Goal: Find specific page/section: Find specific page/section

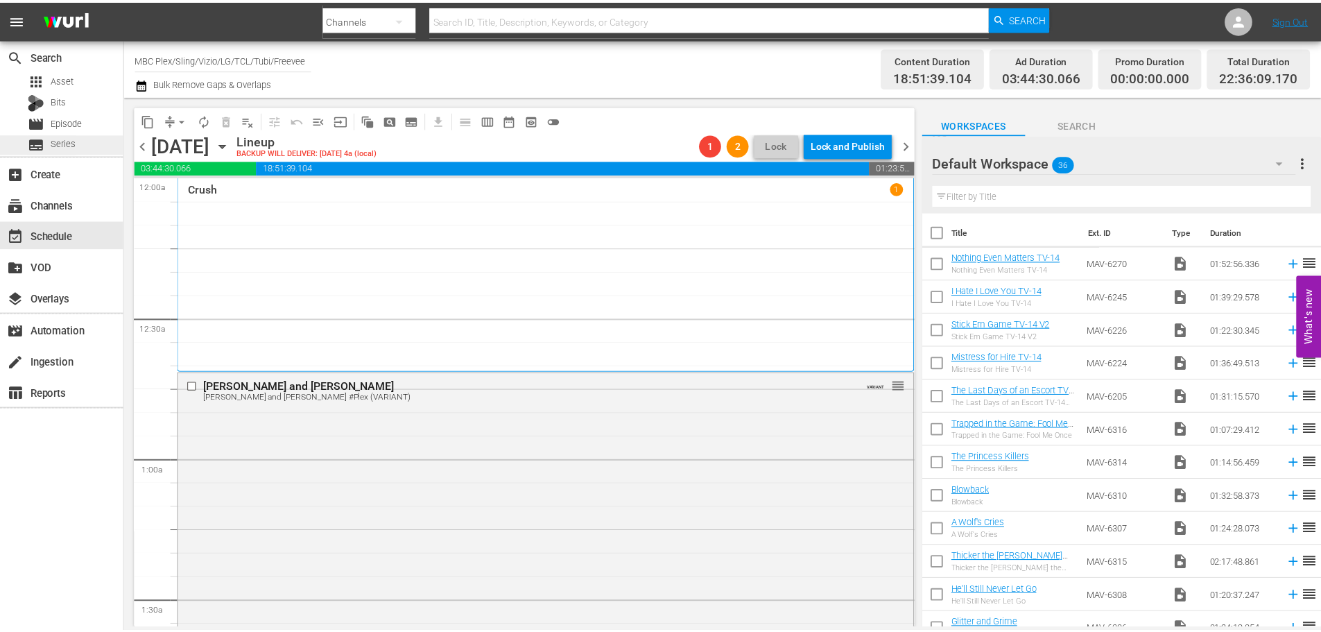
scroll to position [6518, 0]
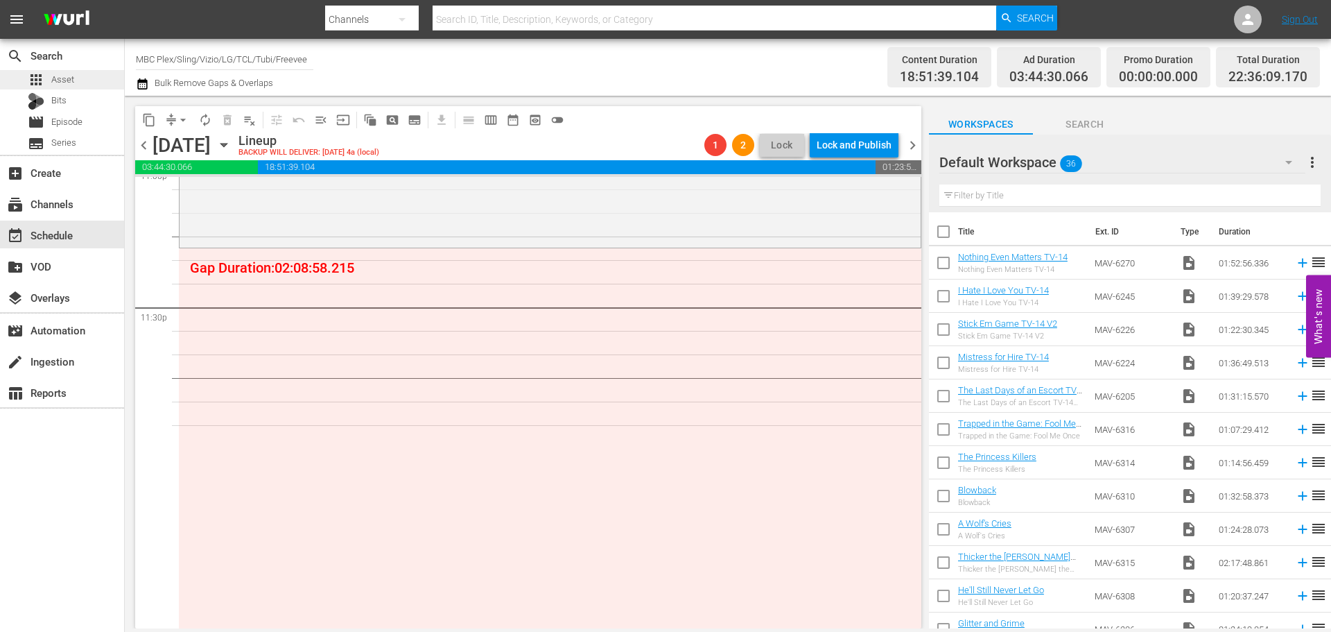
click at [77, 80] on div "apps Asset" at bounding box center [62, 79] width 124 height 19
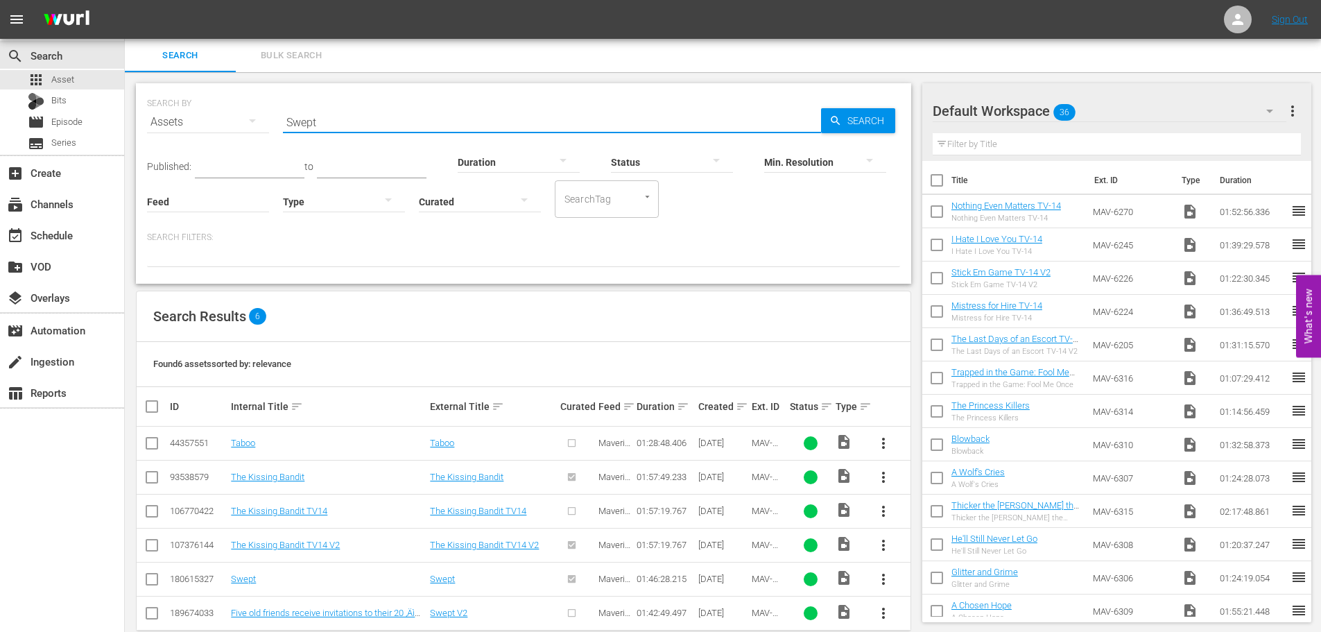
click at [355, 122] on input "Swept" at bounding box center [552, 121] width 538 height 33
click at [850, 130] on div "Min. Resolution" at bounding box center [825, 153] width 122 height 50
click at [850, 126] on span "Search" at bounding box center [868, 120] width 53 height 25
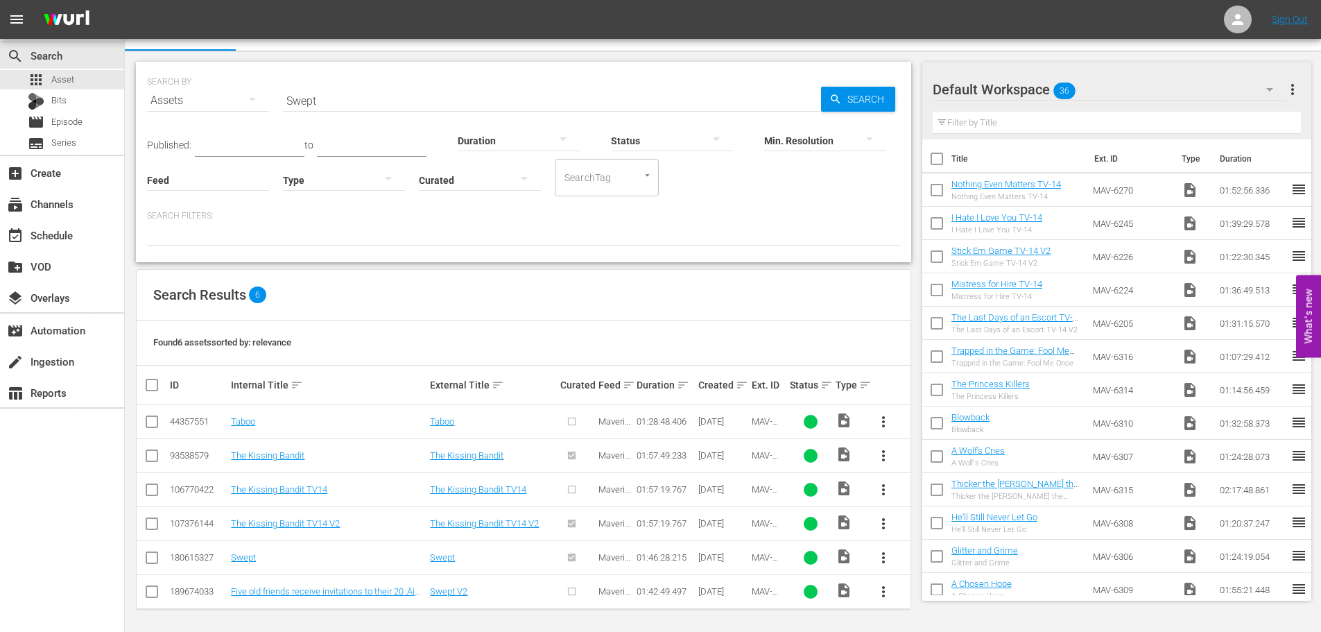
scroll to position [24, 0]
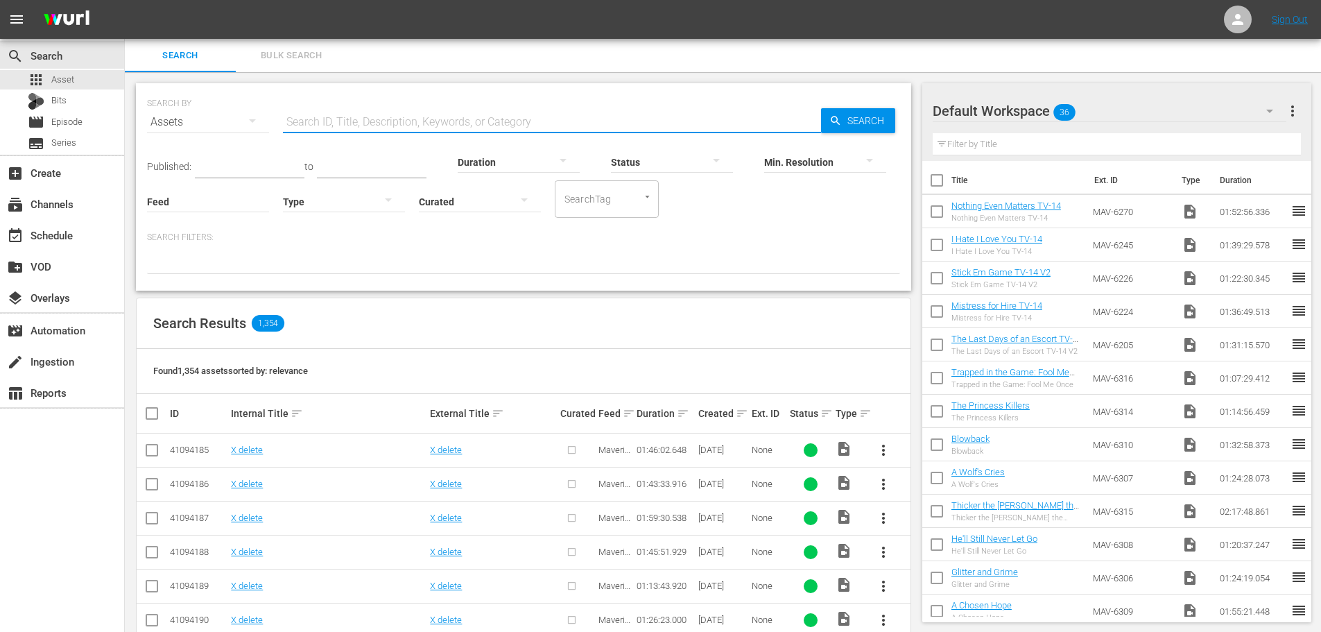
click at [313, 108] on input "text" at bounding box center [552, 121] width 538 height 33
type input "Swept"
click at [855, 133] on div "Min. Resolution" at bounding box center [825, 153] width 122 height 50
click at [860, 114] on span "Search" at bounding box center [868, 120] width 53 height 25
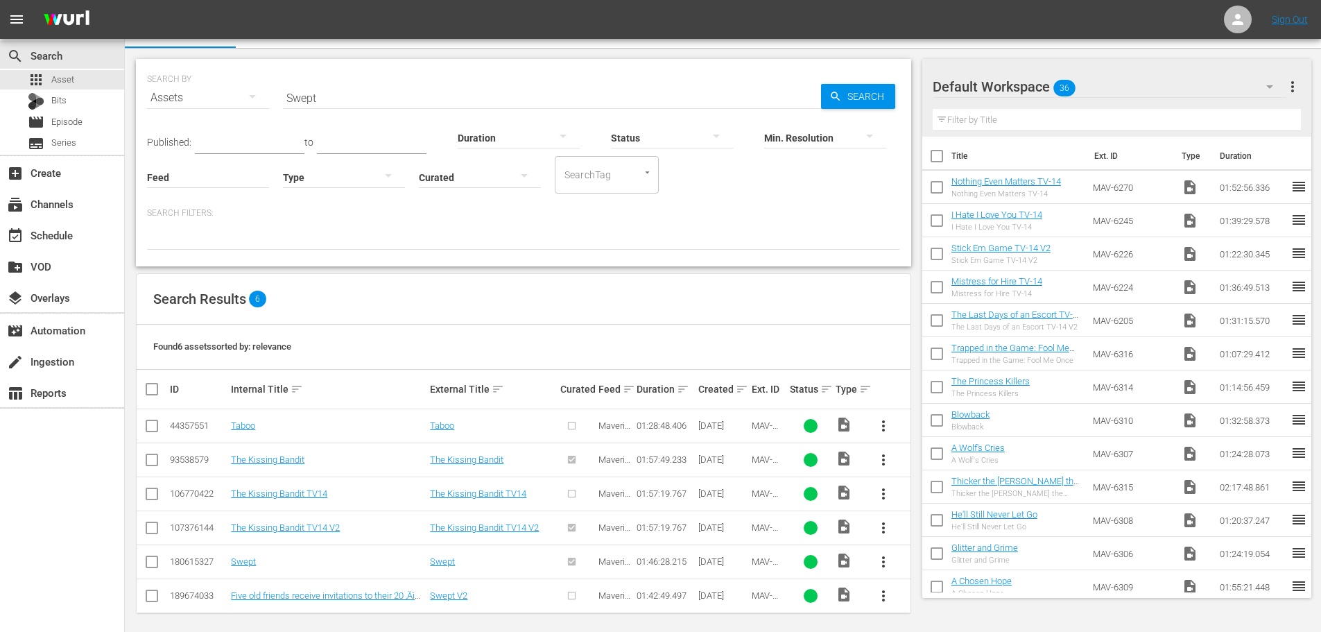
scroll to position [31, 0]
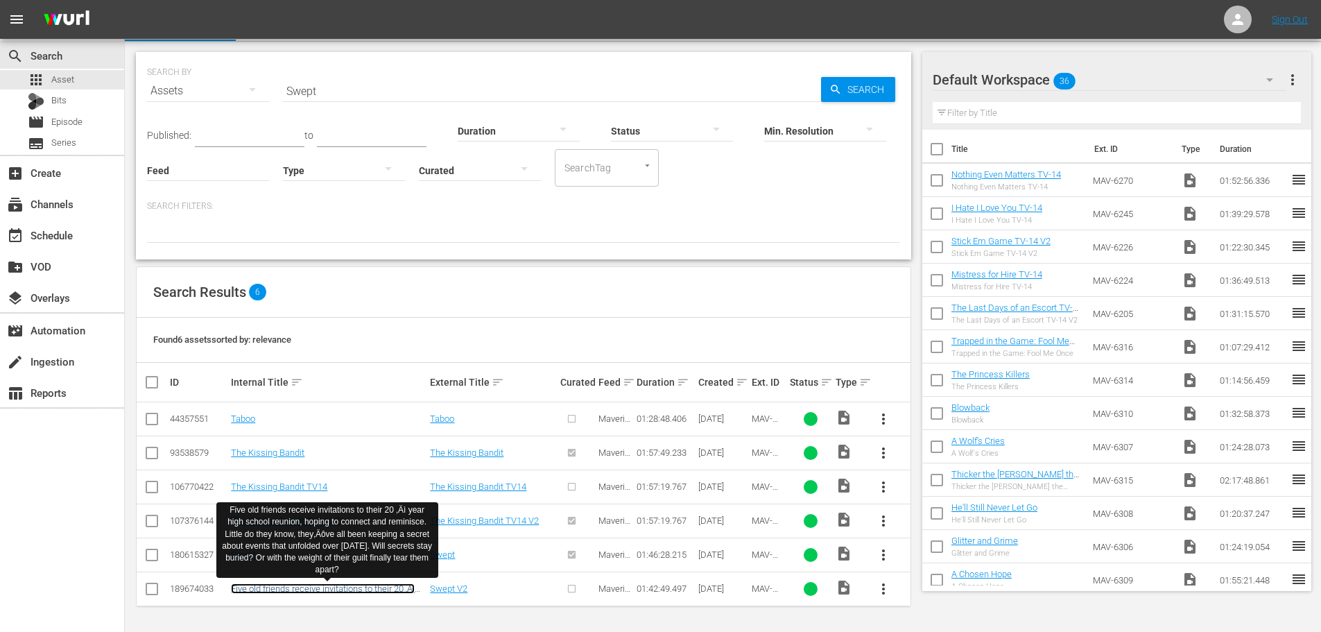
click at [315, 585] on link "Five old friends receive invitations to their 20 ‚Äì year high school reunion, …" at bounding box center [325, 614] width 189 height 62
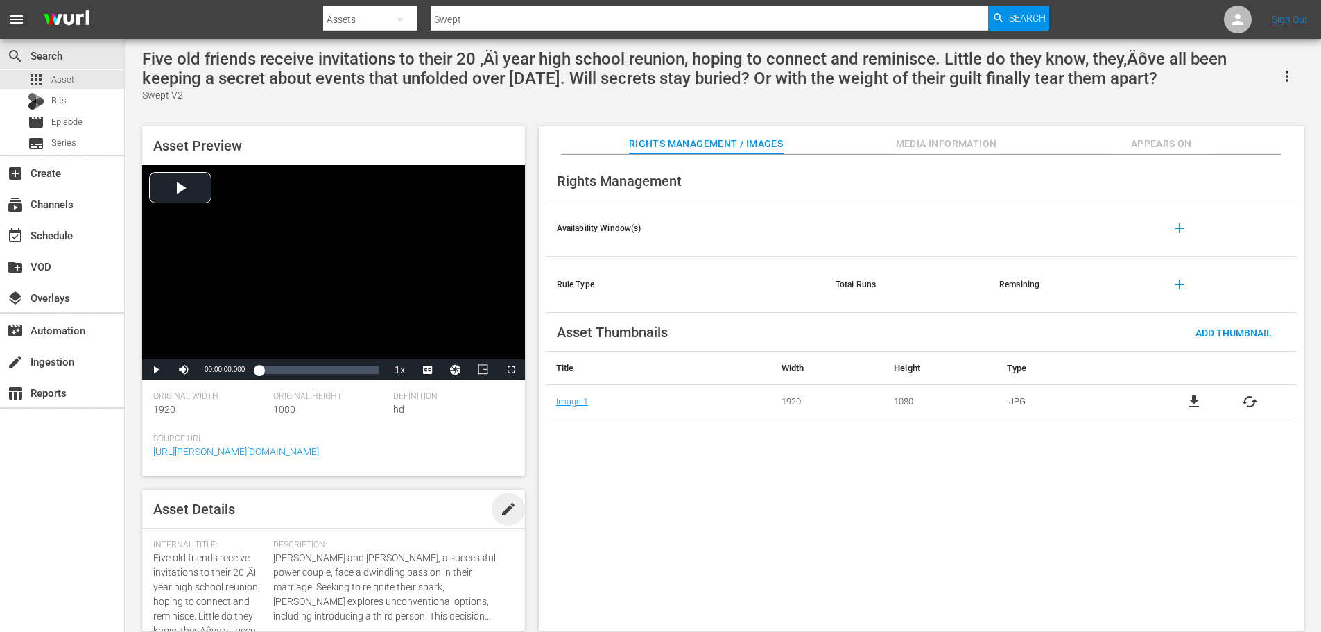
click at [501, 514] on span "edit" at bounding box center [508, 509] width 17 height 17
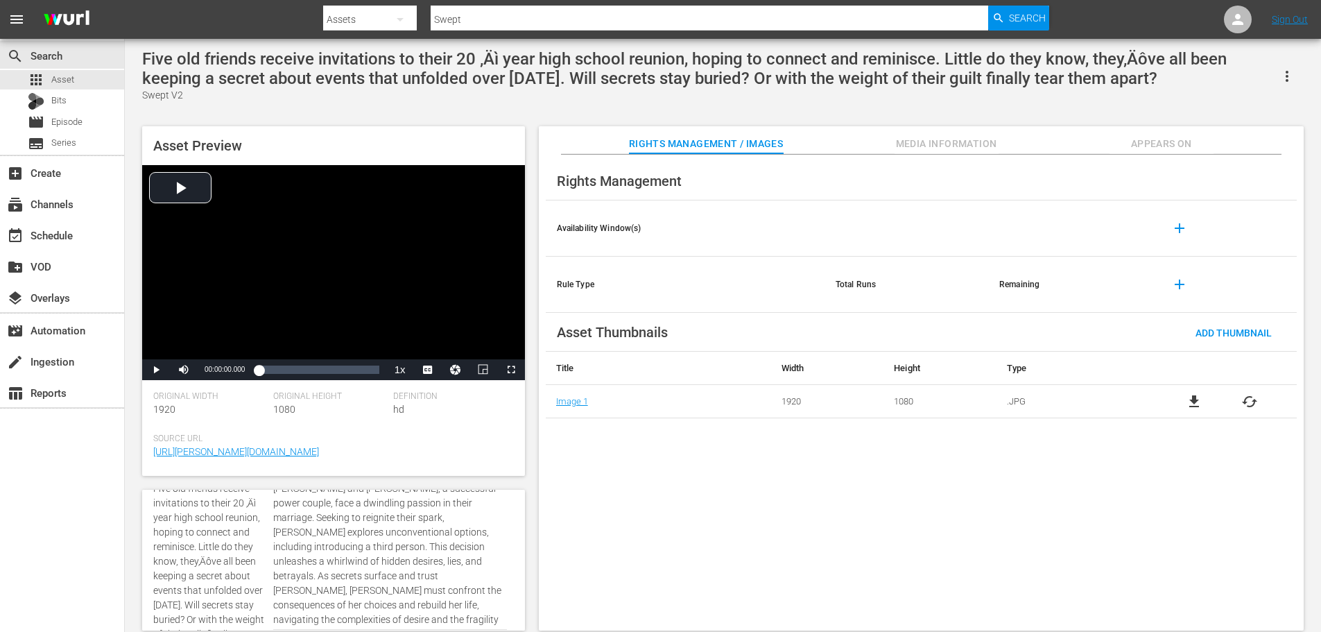
click at [194, 532] on span "Five old friends receive invitations to their 20 ‚Äì year high school reunion, …" at bounding box center [208, 568] width 111 height 171
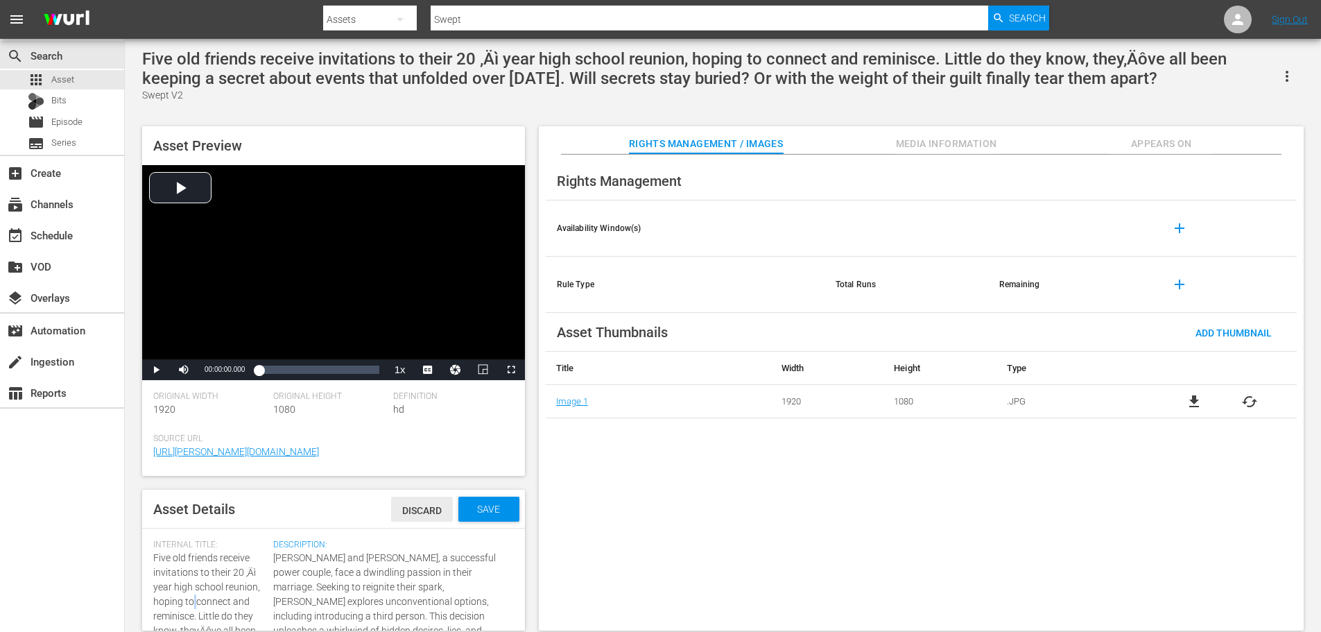
click at [391, 509] on span "Discard" at bounding box center [422, 510] width 62 height 11
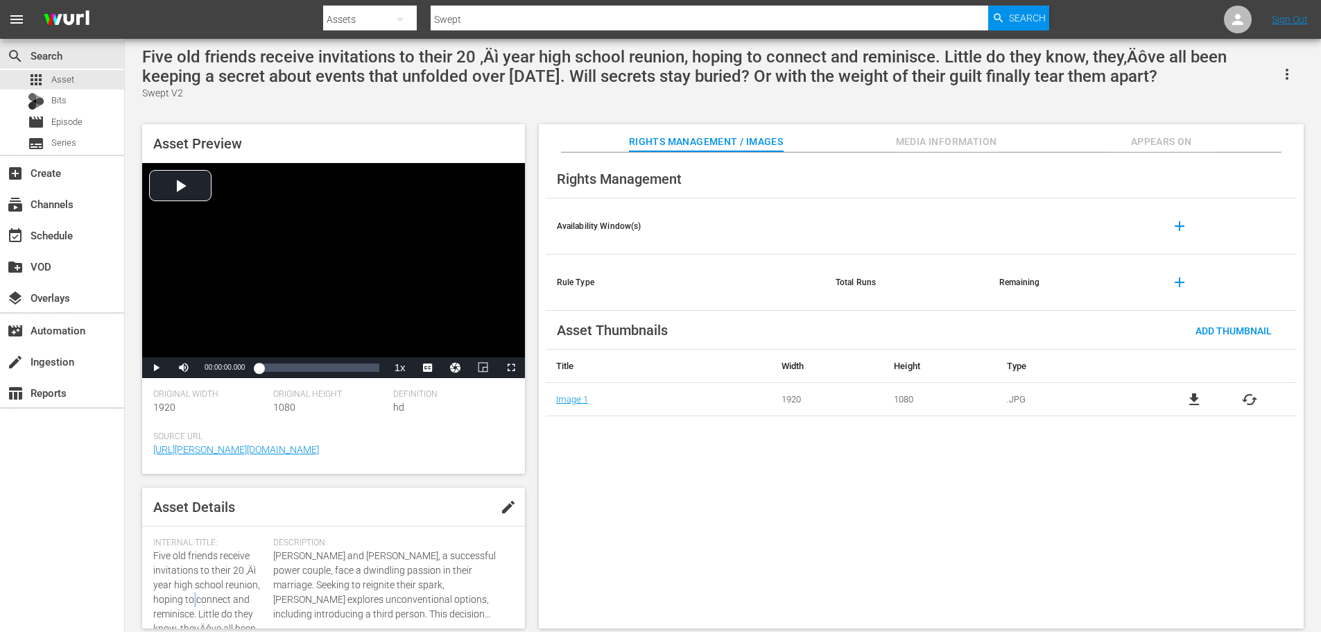
click at [915, 135] on span "Media Information" at bounding box center [946, 141] width 104 height 17
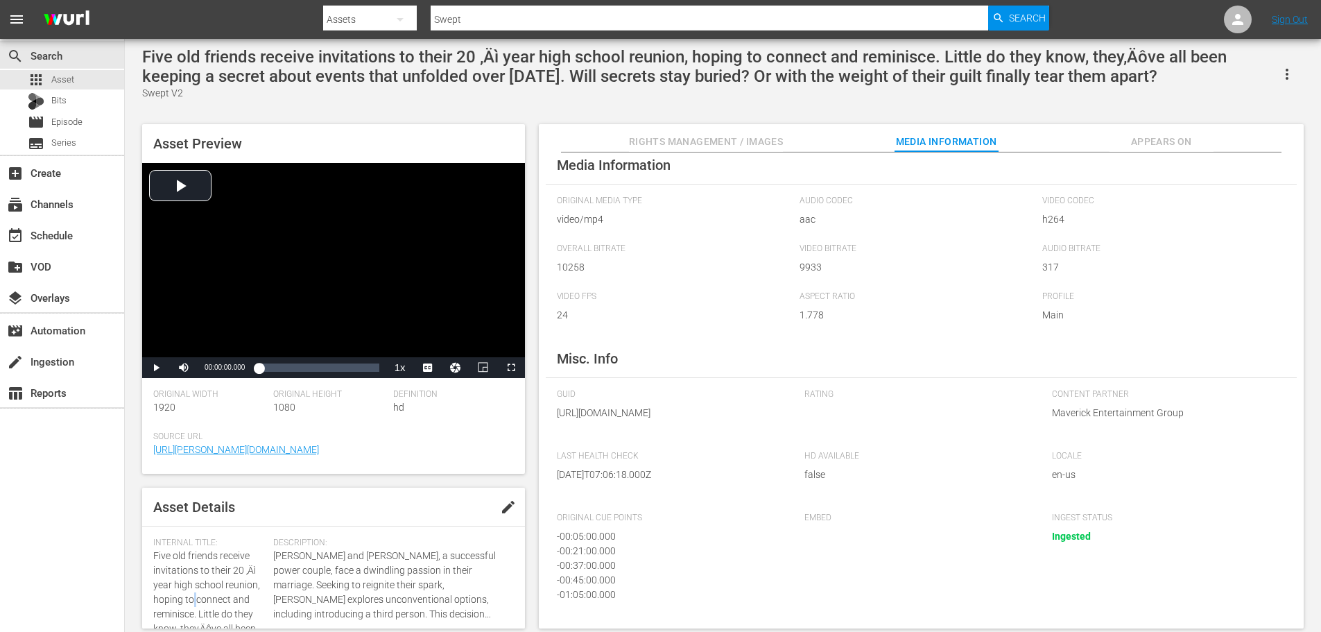
scroll to position [0, 0]
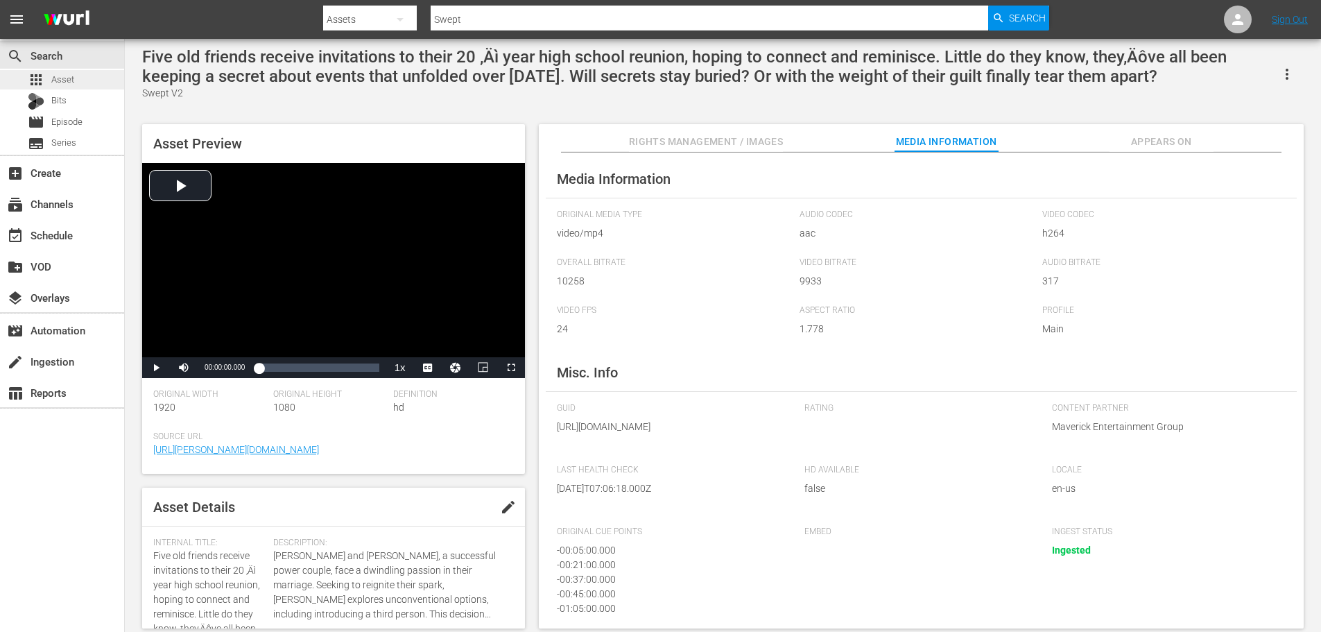
click at [78, 80] on div "apps Asset" at bounding box center [62, 79] width 124 height 19
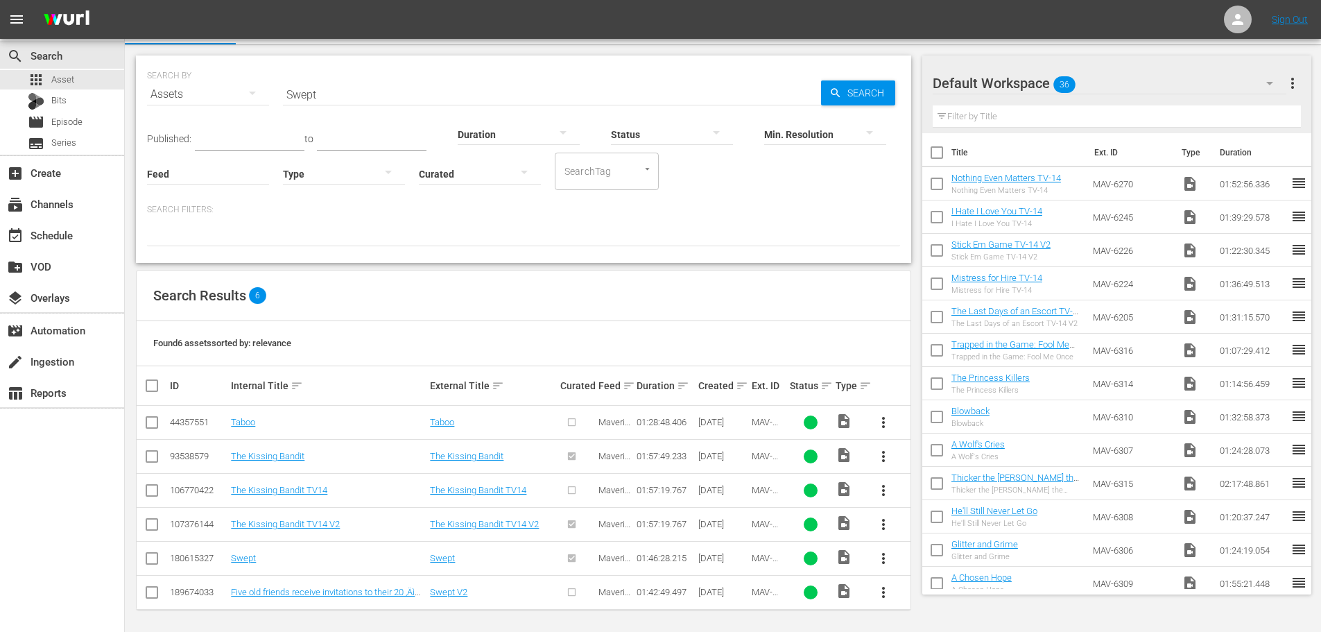
scroll to position [31, 0]
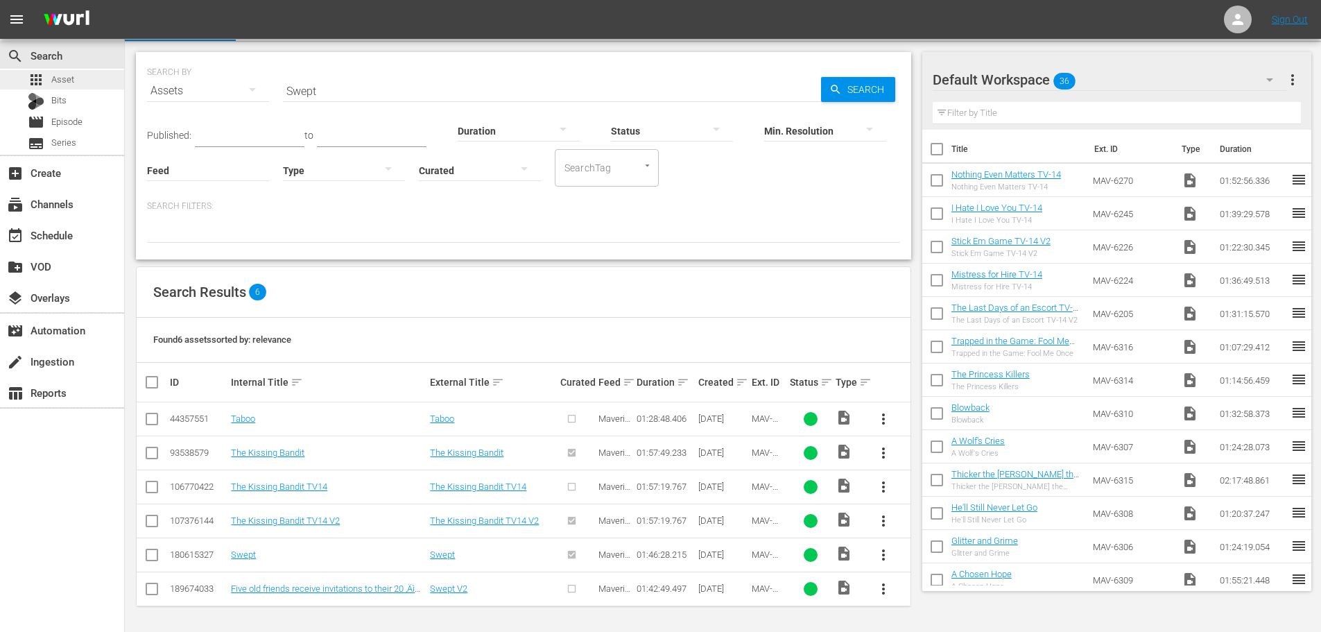
click at [102, 87] on div "apps Asset" at bounding box center [62, 79] width 124 height 19
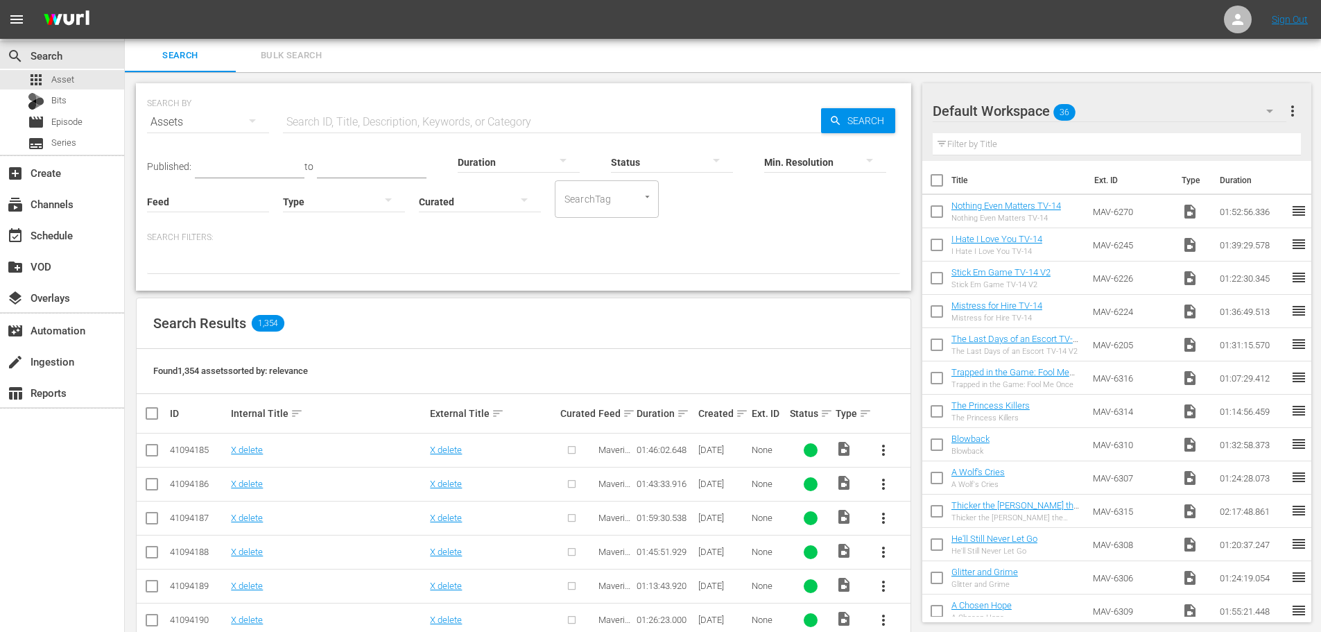
click at [367, 112] on input "text" at bounding box center [552, 121] width 538 height 33
type input "Swept"
click at [845, 116] on span "Search" at bounding box center [868, 120] width 53 height 25
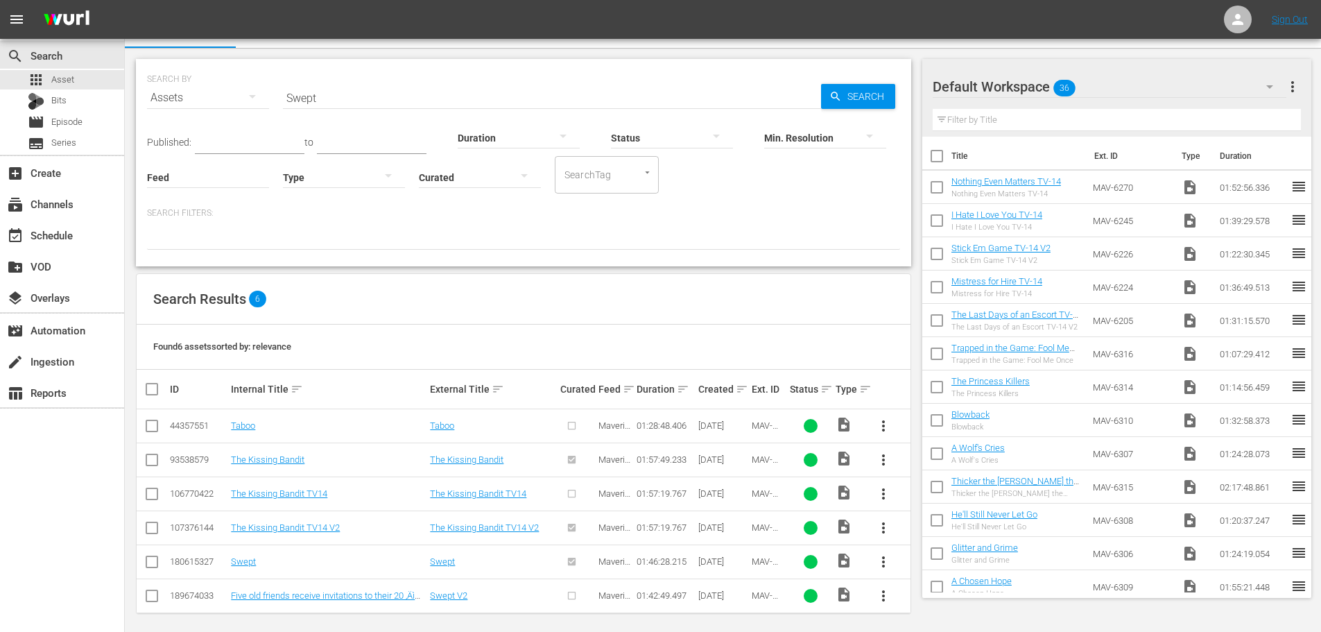
scroll to position [31, 0]
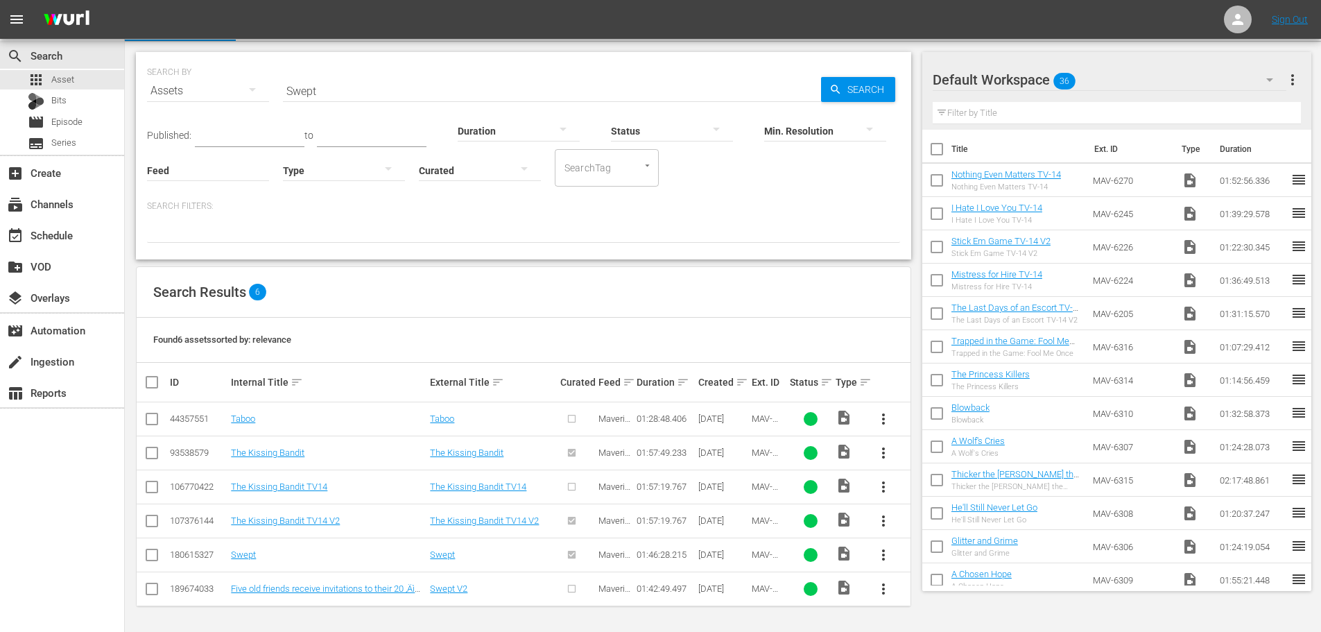
click at [327, 597] on td "Five old friends receive invitations to their 20 ‚Äì year high school reunion, …" at bounding box center [328, 588] width 199 height 34
click at [327, 589] on link "Five old friends receive invitations to their 20 ‚Äì year high school reunion, …" at bounding box center [325, 614] width 189 height 62
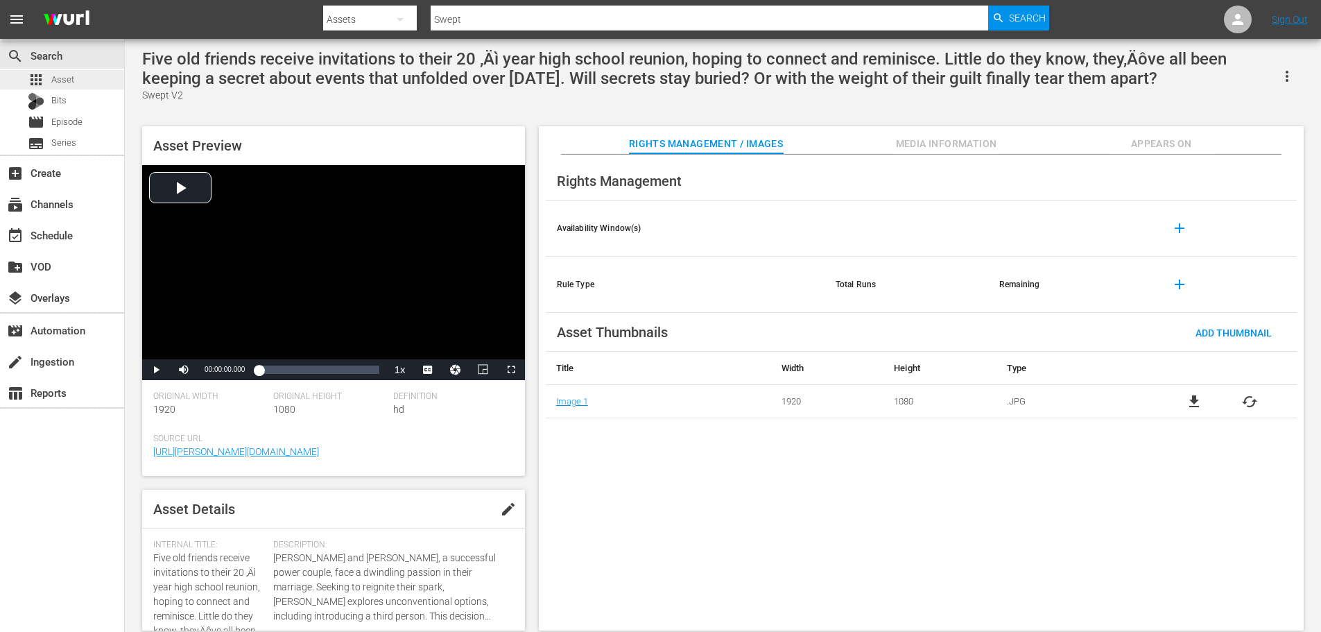
click at [65, 80] on span "Asset" at bounding box center [62, 80] width 23 height 14
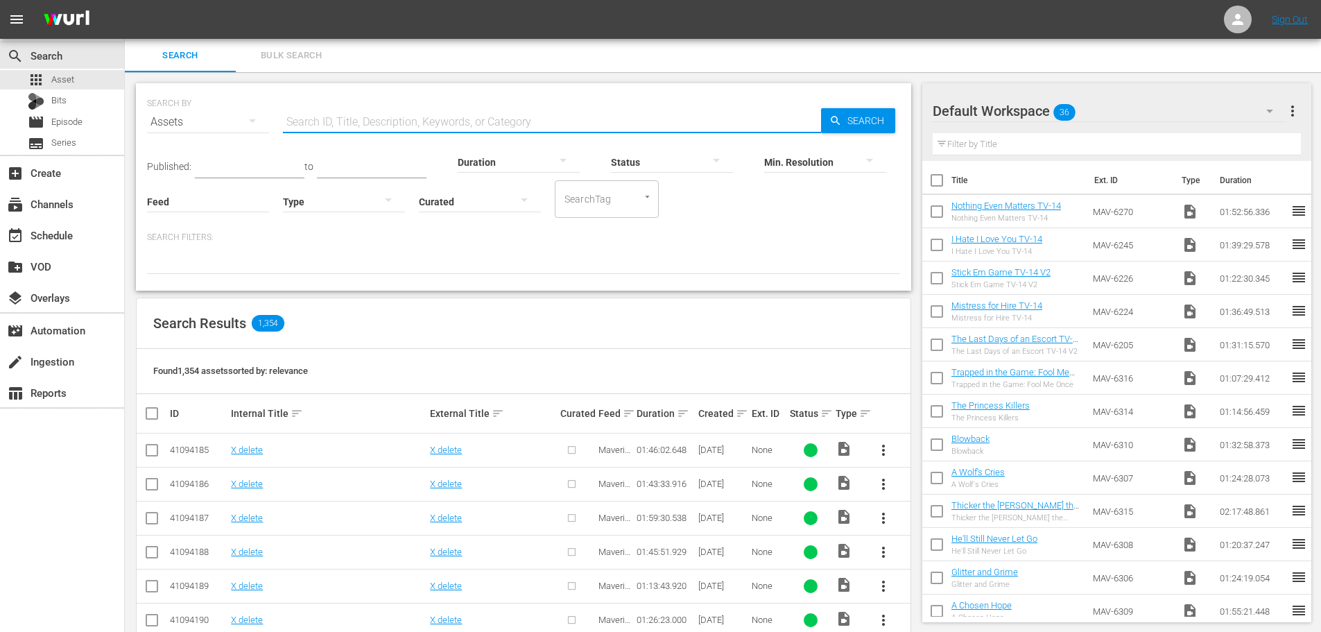
click at [334, 118] on input "text" at bounding box center [552, 121] width 538 height 33
type input "Swept"
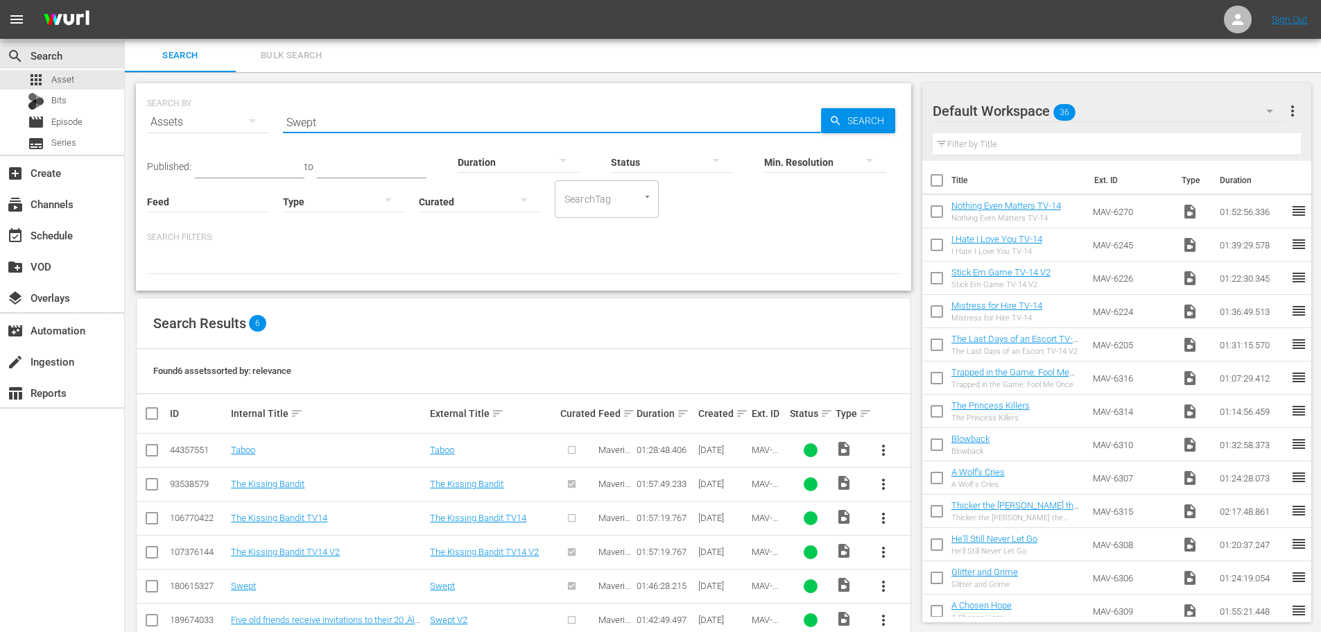
scroll to position [31, 0]
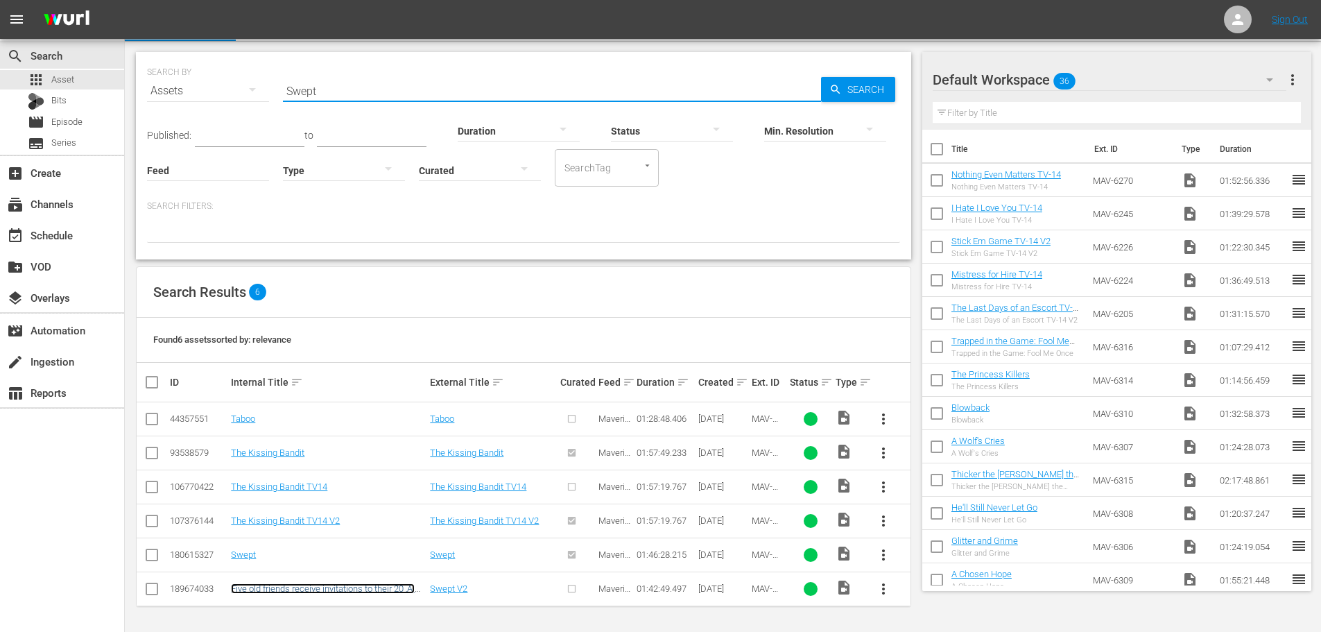
click at [367, 590] on link "Five old friends receive invitations to their 20 ‚Äì year high school reunion, …" at bounding box center [325, 614] width 189 height 62
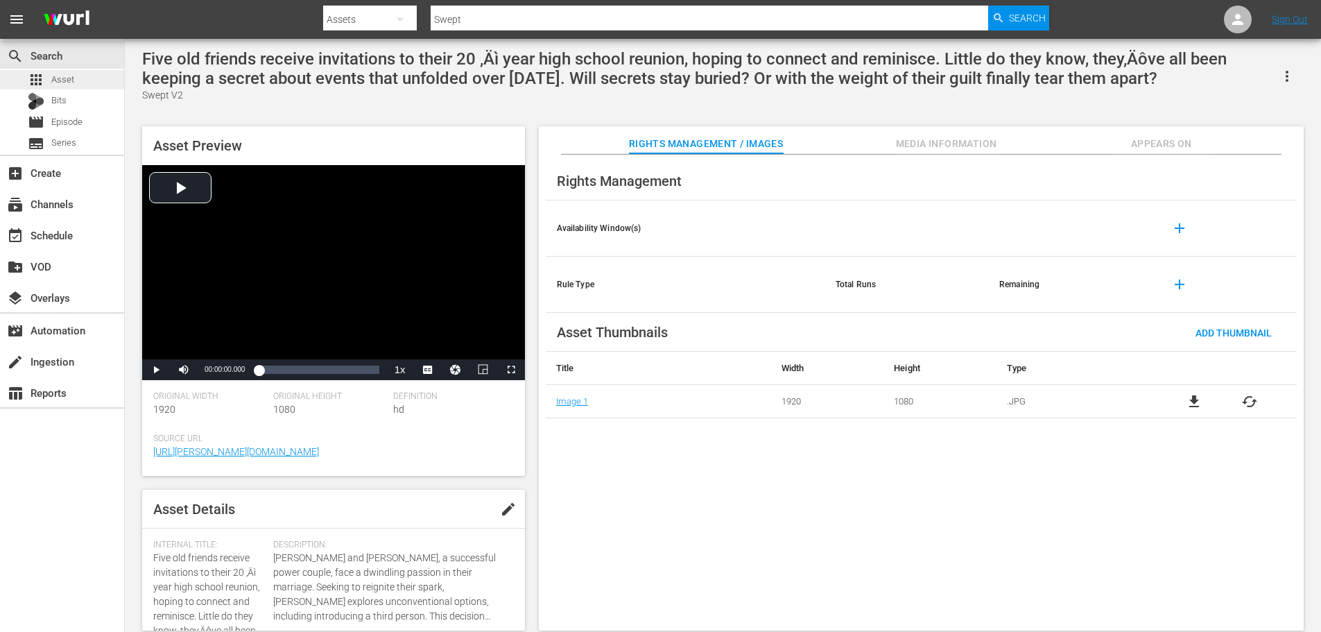
click at [70, 75] on span "Asset" at bounding box center [62, 80] width 23 height 14
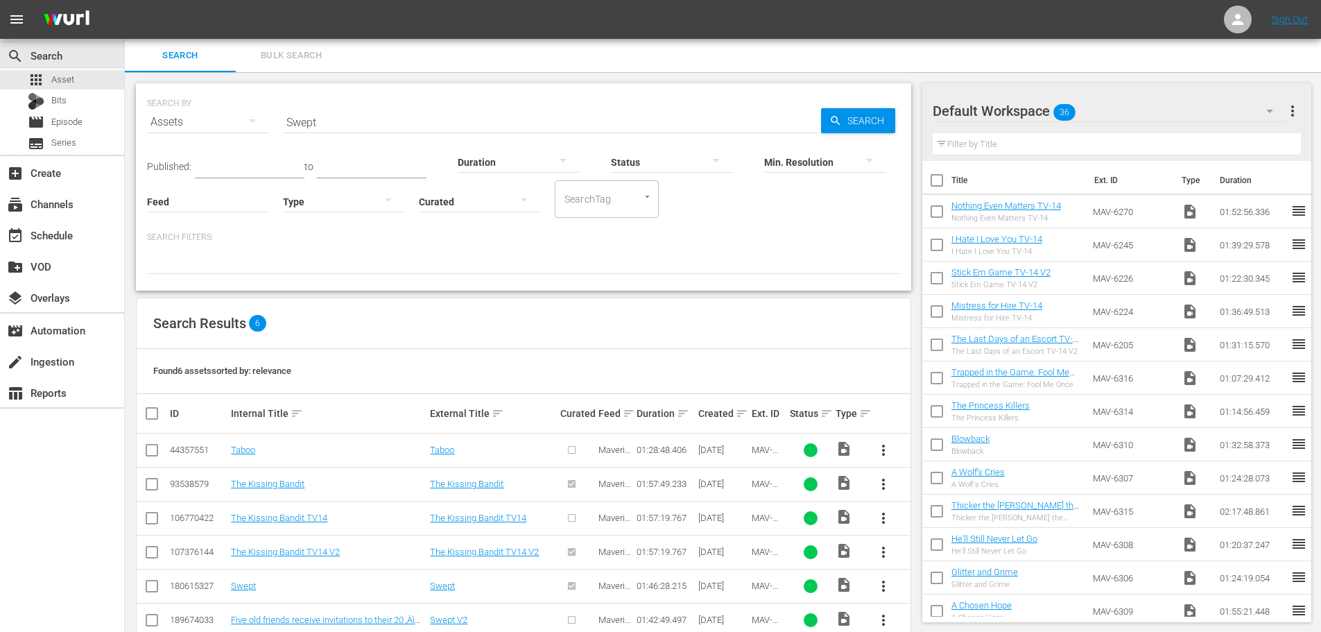
scroll to position [31, 0]
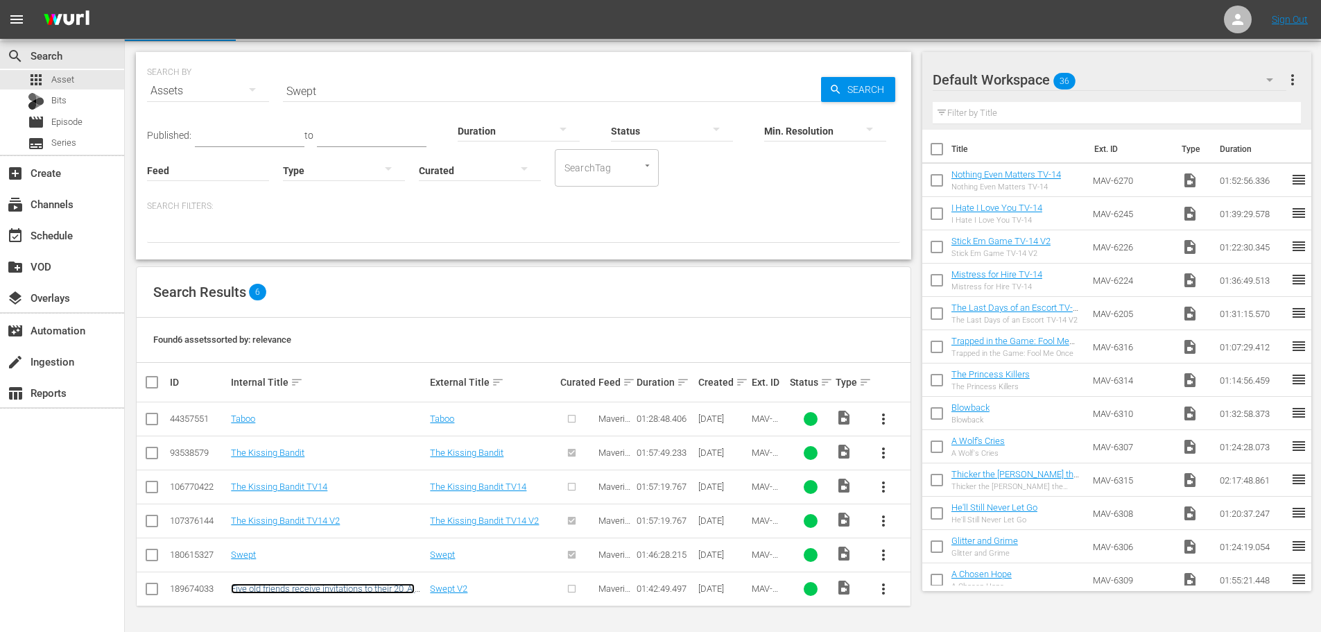
click at [309, 586] on link "Five old friends receive invitations to their 20 ‚Äì year high school reunion, …" at bounding box center [325, 614] width 189 height 62
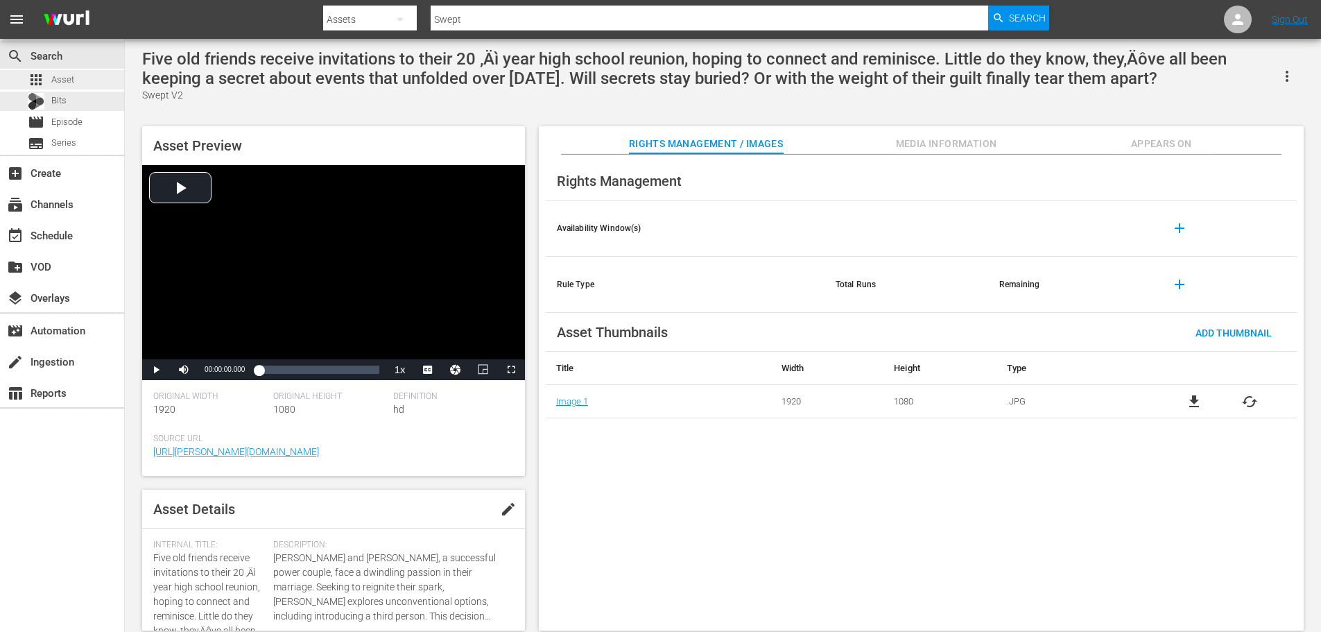
click at [80, 79] on div "apps Asset" at bounding box center [62, 79] width 124 height 19
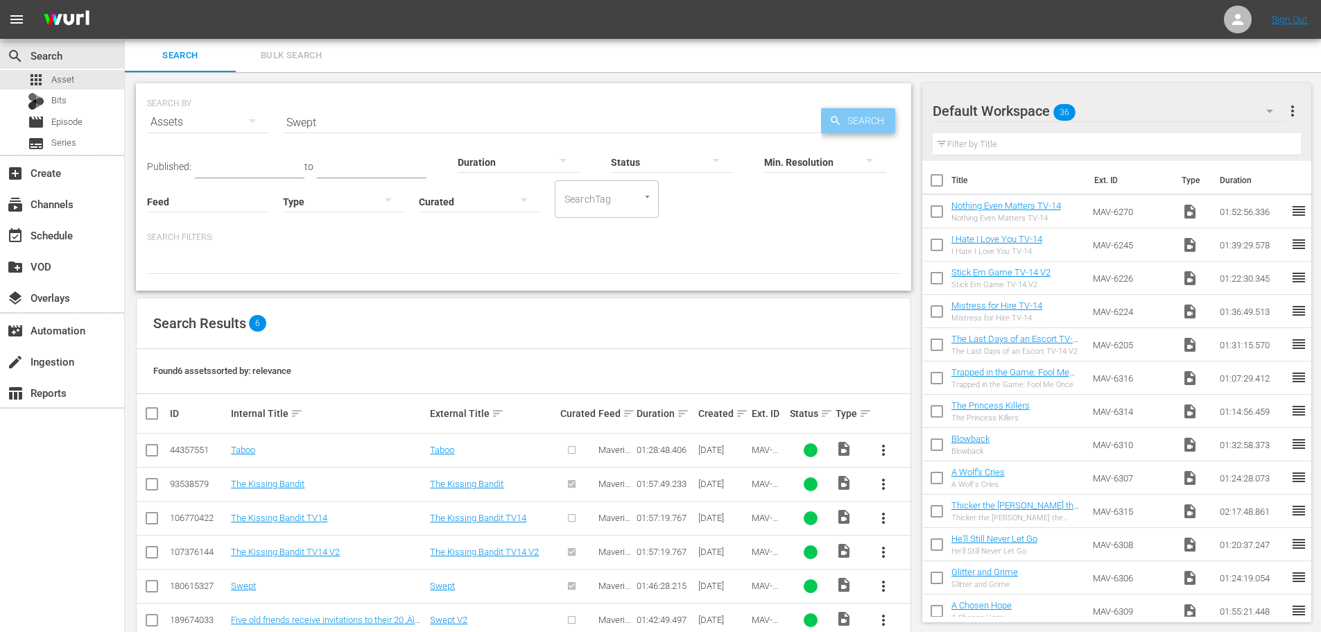
click at [831, 117] on icon "button" at bounding box center [835, 120] width 12 height 12
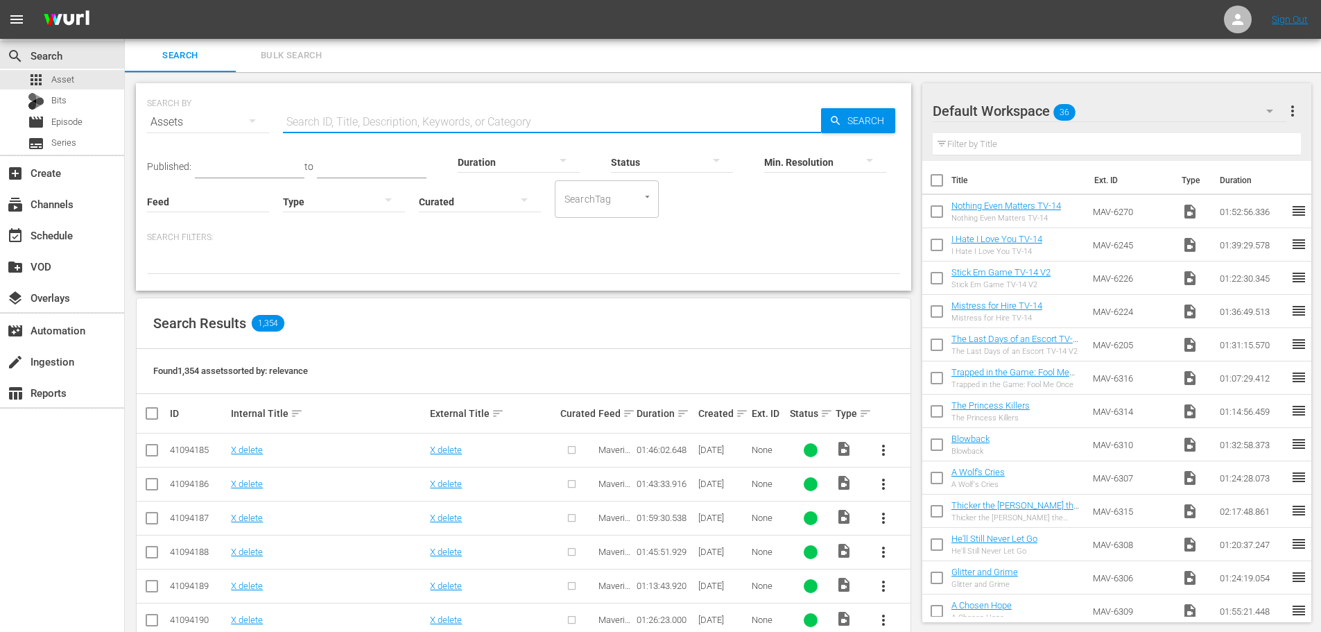
click at [327, 118] on input "text" at bounding box center [552, 121] width 538 height 33
type input "Swept"
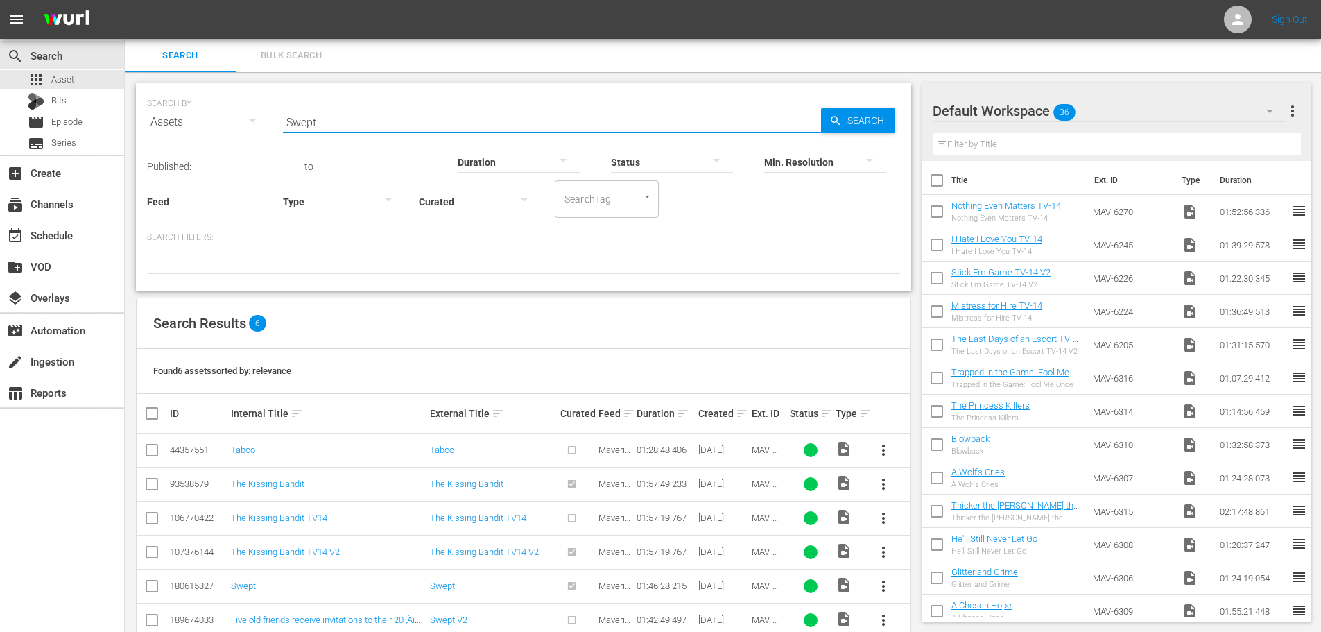
scroll to position [31, 0]
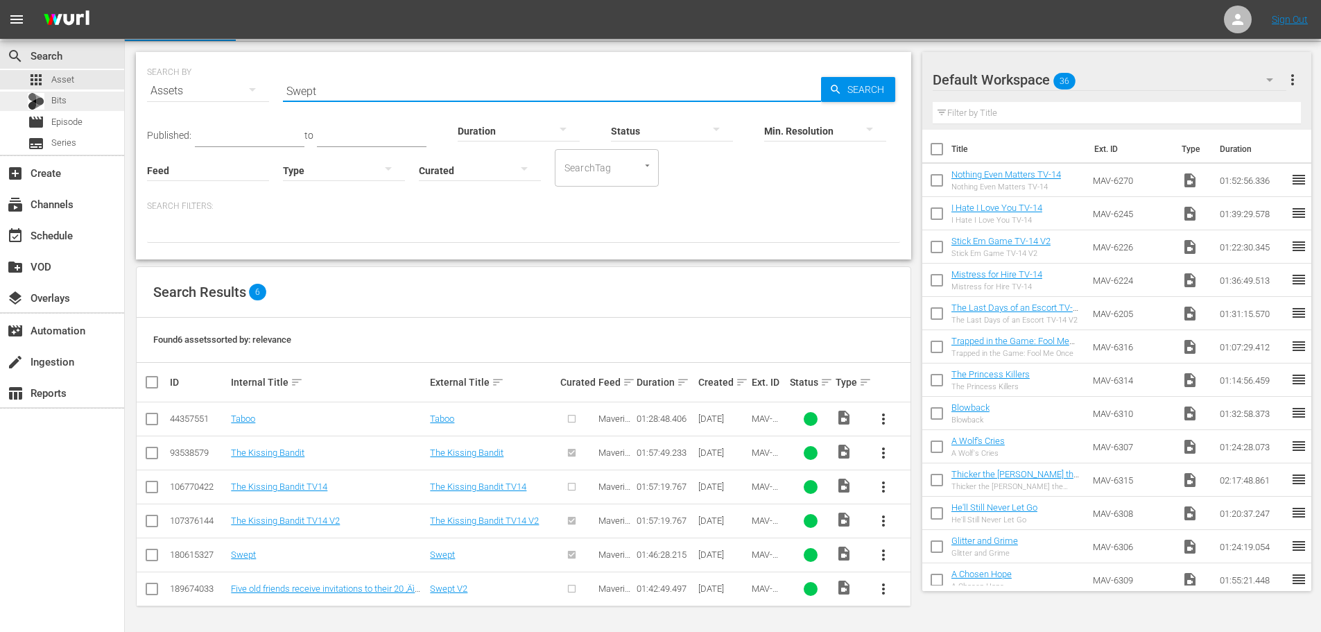
click at [85, 93] on div "Bits" at bounding box center [62, 101] width 124 height 19
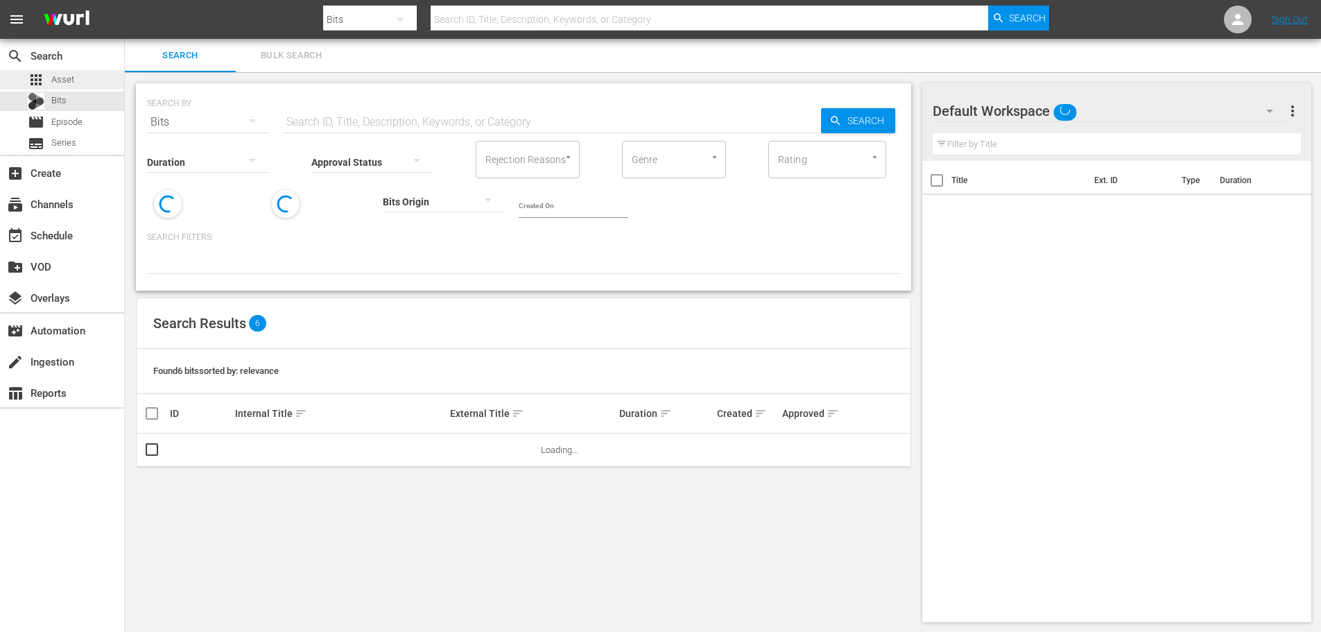
click at [86, 80] on div "apps Asset" at bounding box center [62, 79] width 124 height 19
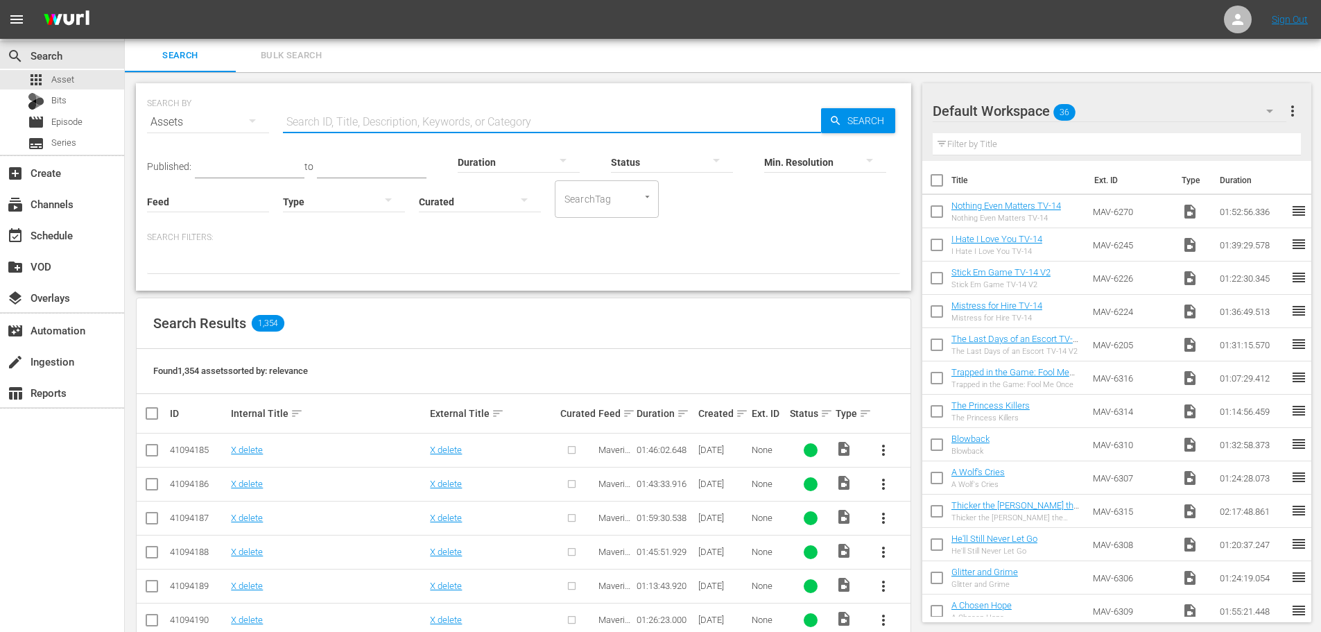
click at [681, 115] on input "text" at bounding box center [552, 121] width 538 height 33
type input "Swept"
click at [868, 119] on span "Search" at bounding box center [868, 120] width 53 height 25
